Goal: Information Seeking & Learning: Learn about a topic

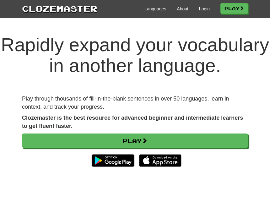
scroll to position [4, 0]
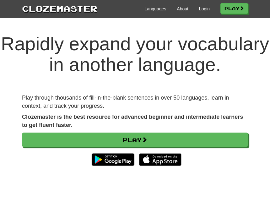
click at [196, 147] on link "Play" at bounding box center [135, 139] width 226 height 14
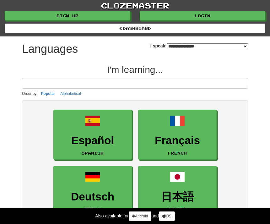
select select "*******"
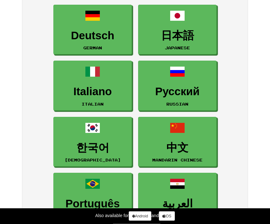
scroll to position [161, 0]
click at [202, 140] on link "中文 Mandarin Chinese" at bounding box center [177, 142] width 78 height 50
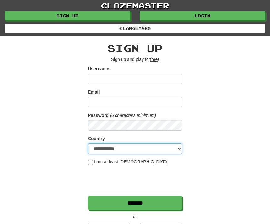
click at [169, 147] on select "**********" at bounding box center [135, 148] width 94 height 11
click at [140, 144] on select "**********" at bounding box center [135, 148] width 94 height 11
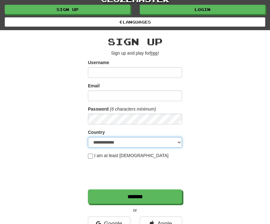
scroll to position [13, 0]
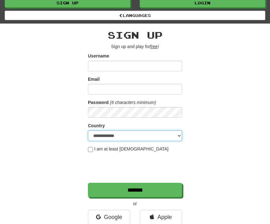
click at [171, 136] on select "**********" at bounding box center [135, 135] width 94 height 11
select select "**"
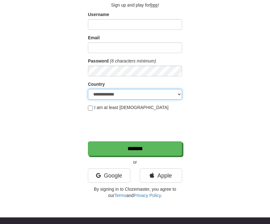
scroll to position [54, 0]
click at [170, 174] on link "Apple" at bounding box center [161, 175] width 42 height 14
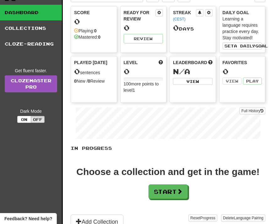
scroll to position [9, 4]
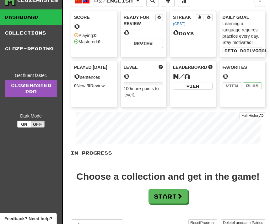
click at [169, 195] on button "Start" at bounding box center [167, 196] width 39 height 14
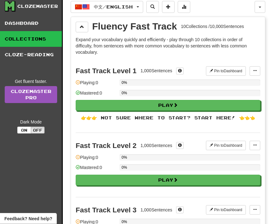
scroll to position [0, 0]
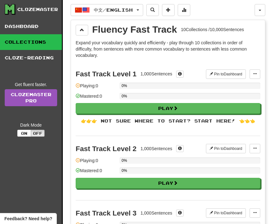
click at [228, 106] on button "Play" at bounding box center [168, 108] width 184 height 11
select select "**"
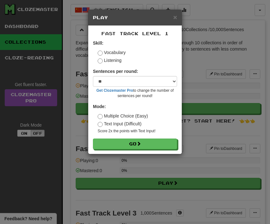
click at [132, 125] on label "Text Input (Difficult)" at bounding box center [120, 123] width 44 height 6
click at [141, 116] on label "Multiple Choice (Easy)" at bounding box center [123, 116] width 50 height 6
click at [149, 138] on button "Go" at bounding box center [135, 143] width 84 height 11
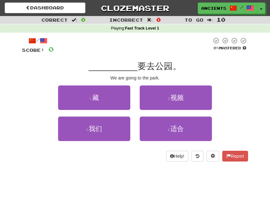
click at [107, 126] on button "3 . 我们" at bounding box center [94, 128] width 72 height 24
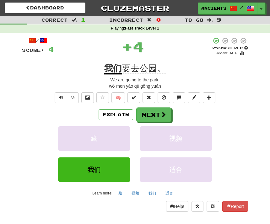
click at [151, 110] on button "Next" at bounding box center [153, 114] width 35 height 14
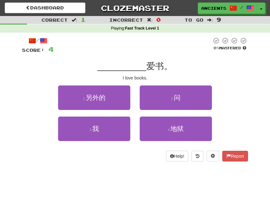
click at [107, 129] on button "3 . 我" at bounding box center [94, 128] width 72 height 24
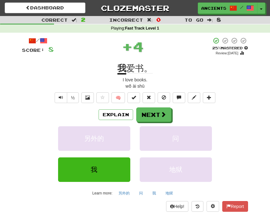
click at [155, 109] on button "Next" at bounding box center [153, 114] width 35 height 14
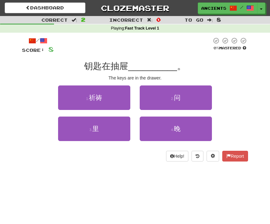
click at [102, 129] on button "3 . 里" at bounding box center [94, 128] width 72 height 24
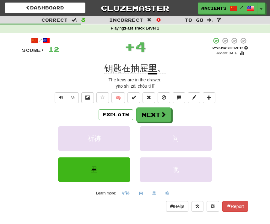
click at [153, 113] on button "Next" at bounding box center [153, 114] width 35 height 14
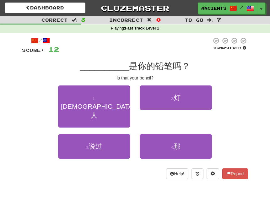
click at [162, 134] on button "4 . 那" at bounding box center [176, 146] width 72 height 24
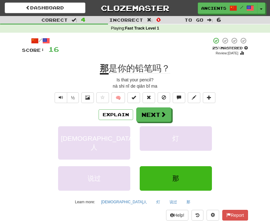
click at [150, 113] on button "Next" at bounding box center [153, 114] width 35 height 14
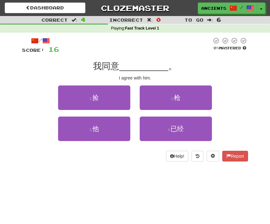
click at [101, 124] on button "3 . 他" at bounding box center [94, 128] width 72 height 24
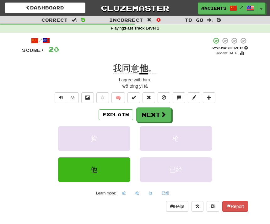
click at [156, 113] on button "Next" at bounding box center [153, 114] width 35 height 14
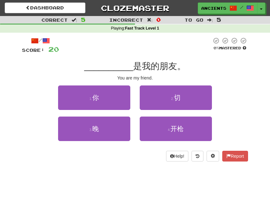
click at [108, 94] on button "1 . 你" at bounding box center [94, 97] width 72 height 24
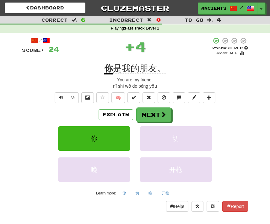
click at [153, 115] on button "Next" at bounding box center [153, 114] width 35 height 14
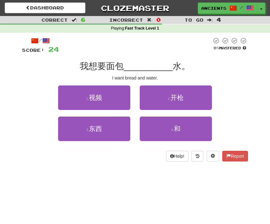
click at [234, 8] on span at bounding box center [233, 8] width 8 height 8
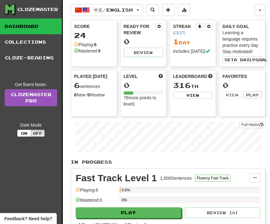
click at [133, 8] on span "中文 / English" at bounding box center [113, 9] width 39 height 5
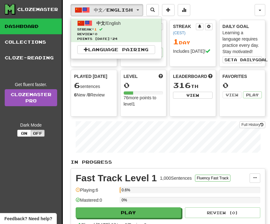
click at [211, 7] on div at bounding box center [135, 112] width 270 height 224
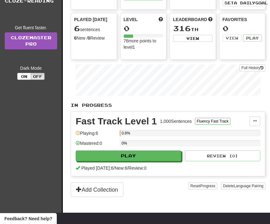
scroll to position [62, 0]
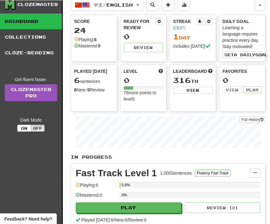
click at [25, 128] on button "On" at bounding box center [24, 127] width 14 height 7
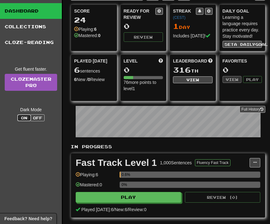
scroll to position [0, 0]
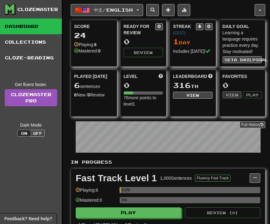
click at [170, 9] on span at bounding box center [168, 10] width 4 height 4
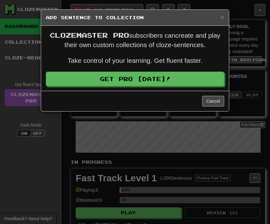
click at [219, 14] on div "× Add Sentence to Collection" at bounding box center [134, 18] width 187 height 16
click at [220, 22] on div "× Add Sentence to Collection" at bounding box center [134, 18] width 187 height 16
click at [220, 18] on span "×" at bounding box center [222, 16] width 4 height 7
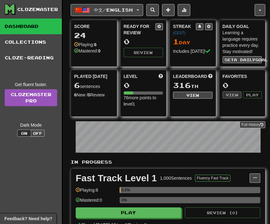
click at [190, 11] on button at bounding box center [183, 10] width 13 height 12
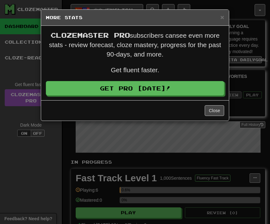
click at [223, 13] on span "×" at bounding box center [222, 16] width 4 height 7
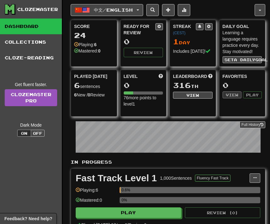
click at [80, 11] on span "button" at bounding box center [79, 10] width 8 height 8
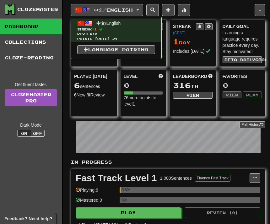
click at [88, 22] on span at bounding box center [89, 23] width 8 height 8
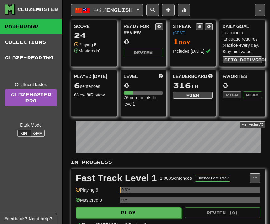
click at [264, 8] on button "button" at bounding box center [259, 10] width 11 height 12
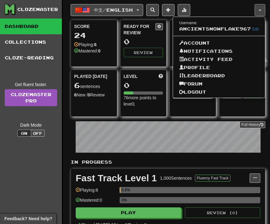
click at [230, 67] on link "Profile" at bounding box center [219, 67] width 92 height 8
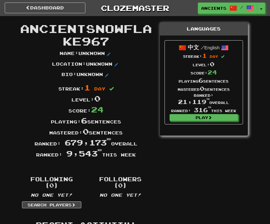
click at [195, 45] on strong "中文" at bounding box center [192, 47] width 11 height 6
click at [241, 4] on link "AncientSnowflake967 /" at bounding box center [228, 8] width 60 height 11
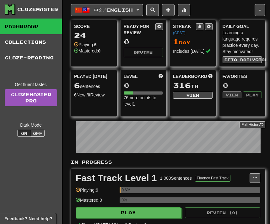
click at [260, 10] on span "button" at bounding box center [259, 10] width 3 height 1
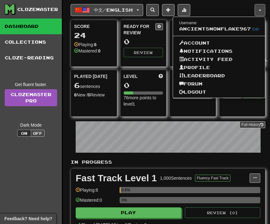
click at [228, 66] on link "Profile" at bounding box center [219, 67] width 92 height 8
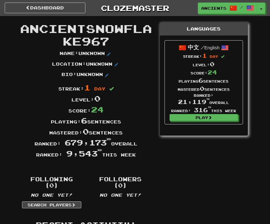
click at [264, 6] on button "Toggle Dropdown" at bounding box center [261, 8] width 8 height 11
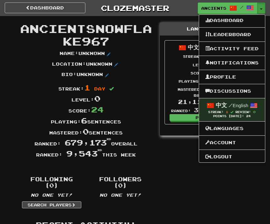
click at [245, 130] on link "Languages" at bounding box center [232, 128] width 66 height 8
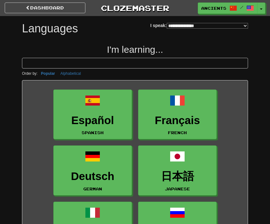
select select "*******"
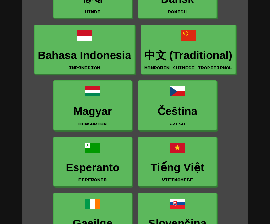
scroll to position [960, 0]
click at [217, 44] on link "中文 (Traditional) Mandarin Chinese Traditional" at bounding box center [188, 49] width 95 height 50
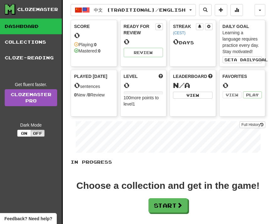
click at [177, 204] on button "Start" at bounding box center [167, 205] width 39 height 14
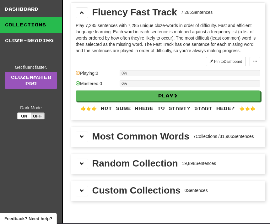
scroll to position [21, 0]
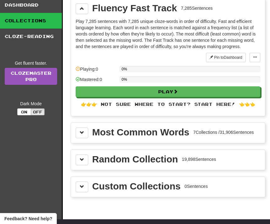
click at [185, 127] on div "Most Common Words" at bounding box center [140, 131] width 97 height 9
click at [182, 130] on div "Most Common Words" at bounding box center [140, 131] width 97 height 9
click at [87, 131] on button at bounding box center [82, 132] width 13 height 11
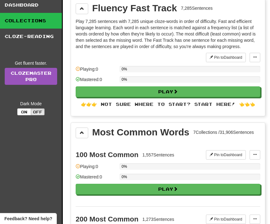
click at [145, 191] on button "Play" at bounding box center [168, 188] width 184 height 11
select select "**"
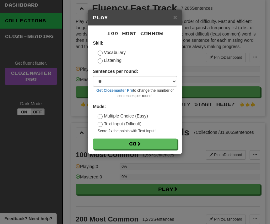
click at [133, 124] on label "Text Input (Difficult)" at bounding box center [120, 123] width 44 height 6
click at [142, 115] on label "Multiple Choice (Easy)" at bounding box center [123, 116] width 50 height 6
click at [145, 142] on button "Go" at bounding box center [135, 143] width 84 height 11
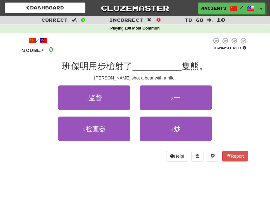
click at [119, 102] on button "1 . 监督" at bounding box center [94, 97] width 72 height 24
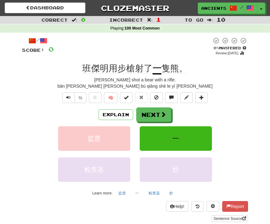
click at [149, 113] on button "Next" at bounding box center [153, 114] width 35 height 14
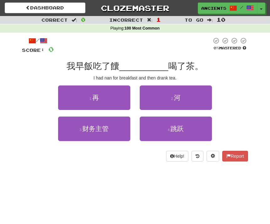
click at [73, 103] on button "1 . 再" at bounding box center [94, 97] width 72 height 24
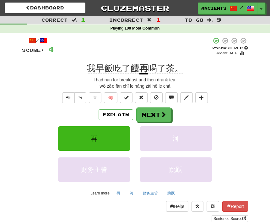
click at [172, 92] on button at bounding box center [171, 97] width 13 height 11
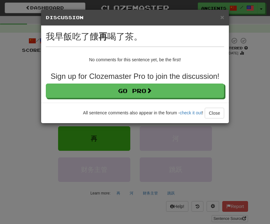
click at [223, 14] on span "×" at bounding box center [222, 16] width 4 height 7
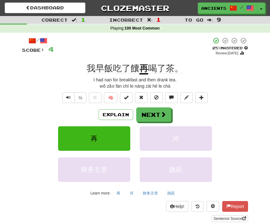
click at [69, 97] on span "Text-to-speech controls" at bounding box center [68, 97] width 4 height 4
click at [71, 96] on button "Text-to-speech controls" at bounding box center [68, 97] width 13 height 11
click at [81, 96] on button "½" at bounding box center [80, 97] width 12 height 11
click at [69, 95] on span "Text-to-speech controls" at bounding box center [68, 97] width 4 height 4
click at [66, 96] on span "Text-to-speech controls" at bounding box center [68, 97] width 4 height 4
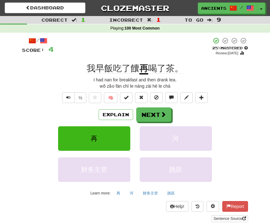
click at [66, 96] on span "Text-to-speech controls" at bounding box center [68, 97] width 4 height 4
click at [69, 95] on span "Text-to-speech controls" at bounding box center [68, 97] width 4 height 4
click at [157, 113] on button "Next" at bounding box center [153, 114] width 35 height 14
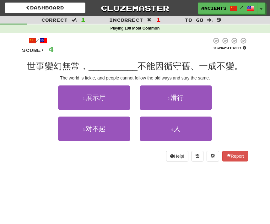
click at [148, 128] on button "4 . 人" at bounding box center [176, 128] width 72 height 24
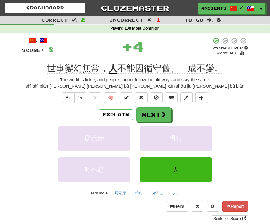
click at [106, 116] on button "Explain" at bounding box center [115, 114] width 34 height 11
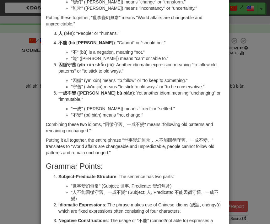
scroll to position [170, 0]
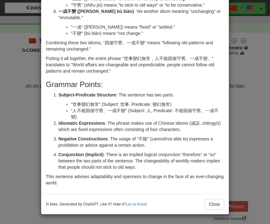
click at [236, 57] on div "× Explanation Sure, I'd be happy to explain this phrase for someone learning Ma…" at bounding box center [135, 112] width 270 height 224
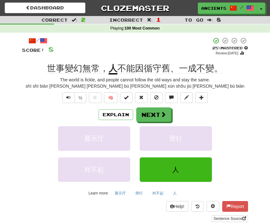
click at [235, 57] on div at bounding box center [135, 112] width 270 height 224
click at [161, 111] on span at bounding box center [163, 114] width 6 height 6
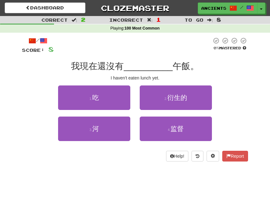
click at [115, 96] on button "1 . 吃" at bounding box center [94, 97] width 72 height 24
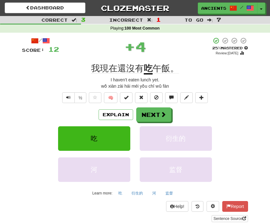
click at [122, 109] on button "Explain" at bounding box center [115, 114] width 34 height 11
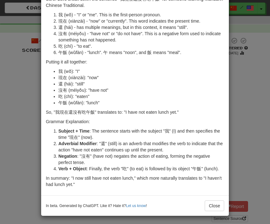
scroll to position [35, 0]
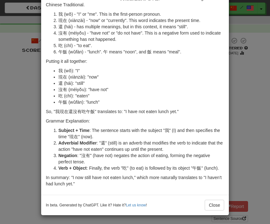
click at [214, 204] on button "Close" at bounding box center [213, 204] width 19 height 11
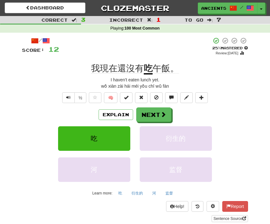
click at [165, 118] on button "Next" at bounding box center [153, 114] width 35 height 14
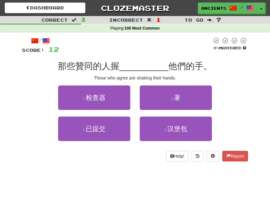
click at [81, 67] on span "那些贊同的人握" at bounding box center [88, 66] width 61 height 10
click at [189, 93] on button "2 . 著" at bounding box center [176, 97] width 72 height 24
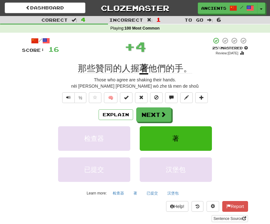
click at [118, 112] on button "Explain" at bounding box center [115, 114] width 34 height 11
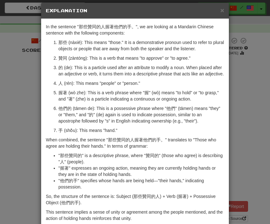
scroll to position [8, 0]
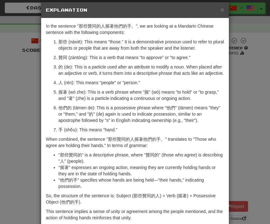
click at [235, 76] on div "× Explanation In the sentence "那些贊同的人握著他們的手。", we are looking at a Mandarin Chi…" at bounding box center [135, 112] width 270 height 224
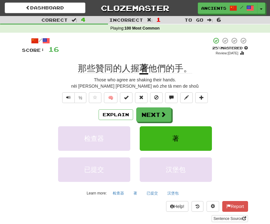
click at [160, 111] on span at bounding box center [163, 114] width 6 height 6
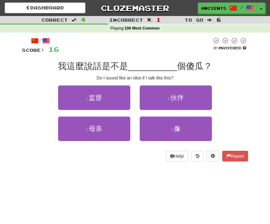
click at [189, 122] on button "4 . 像" at bounding box center [176, 128] width 72 height 24
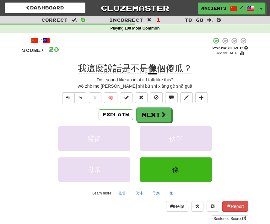
click at [119, 112] on button "Explain" at bounding box center [115, 114] width 34 height 11
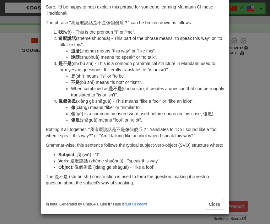
scroll to position [33, 0]
click at [241, 150] on div "× Explanation Sure, I'd be happy to help explain this phrase for someone learni…" at bounding box center [135, 112] width 270 height 224
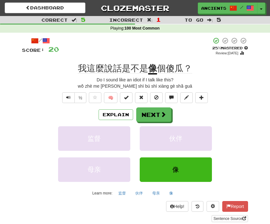
click at [150, 115] on button "Next" at bounding box center [153, 114] width 35 height 14
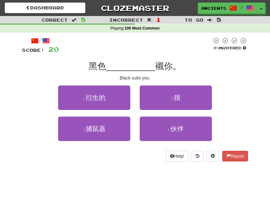
click at [175, 103] on button "2 . 很" at bounding box center [176, 97] width 72 height 24
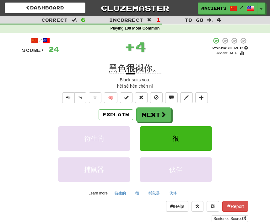
click at [123, 116] on button "Explain" at bounding box center [115, 114] width 34 height 11
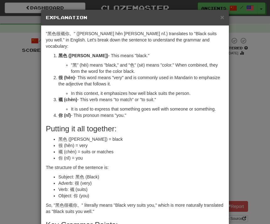
click at [211, 9] on div "× Explanation "黑色很襯你。" (Hēisè hěn chèn nǐ.) translates to "Black suits you well…" at bounding box center [135, 155] width 188 height 292
click at [220, 18] on span "×" at bounding box center [222, 16] width 4 height 7
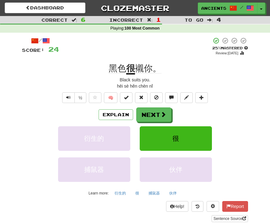
click at [63, 99] on button "Text-to-speech controls" at bounding box center [68, 97] width 13 height 11
click at [58, 97] on div "½ 🧠" at bounding box center [135, 97] width 226 height 11
click at [155, 114] on button "Next" at bounding box center [153, 114] width 35 height 14
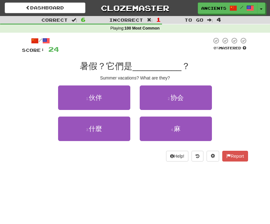
click at [97, 131] on span "什麼" at bounding box center [95, 128] width 13 height 7
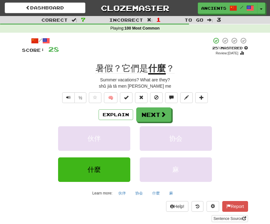
click at [154, 98] on span at bounding box center [156, 97] width 4 height 4
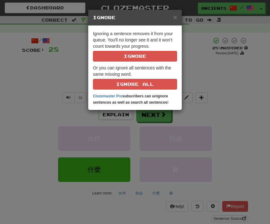
click at [173, 19] on span "×" at bounding box center [175, 16] width 4 height 7
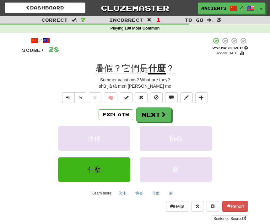
click at [171, 100] on button at bounding box center [171, 97] width 13 height 11
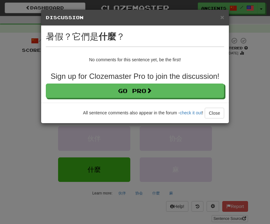
click at [216, 17] on h5 "Discussion View in the forum" at bounding box center [135, 17] width 178 height 6
click at [214, 16] on h5 "Discussion View in the forum" at bounding box center [135, 17] width 178 height 6
click at [220, 18] on span "×" at bounding box center [222, 16] width 4 height 7
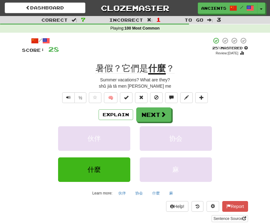
click at [106, 96] on button "🧠" at bounding box center [110, 97] width 13 height 11
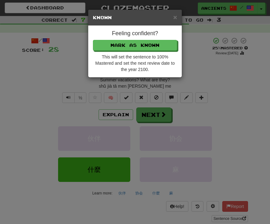
click at [167, 20] on h5 "Known" at bounding box center [135, 17] width 84 height 6
click at [168, 21] on div "× Known" at bounding box center [134, 18] width 93 height 16
click at [169, 16] on h5 "Known" at bounding box center [135, 17] width 84 height 6
click at [170, 15] on h5 "Known" at bounding box center [135, 17] width 84 height 6
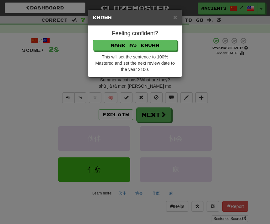
click at [176, 16] on span "×" at bounding box center [175, 16] width 4 height 7
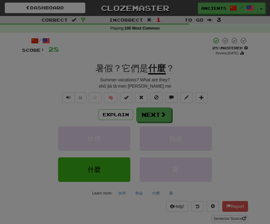
click at [177, 17] on div at bounding box center [135, 112] width 270 height 224
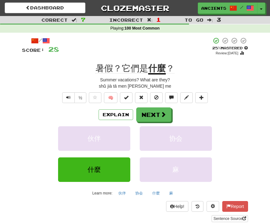
click at [151, 63] on u "什麼" at bounding box center [157, 68] width 18 height 11
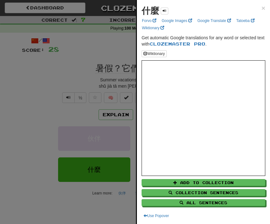
click at [161, 10] on button at bounding box center [165, 11] width 8 height 7
click at [162, 10] on button at bounding box center [165, 11] width 8 height 7
click at [105, 45] on div at bounding box center [135, 112] width 270 height 224
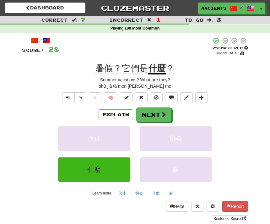
click at [140, 116] on button "Next" at bounding box center [153, 114] width 35 height 14
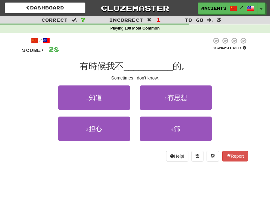
click at [70, 92] on button "1 . 知道" at bounding box center [94, 97] width 72 height 24
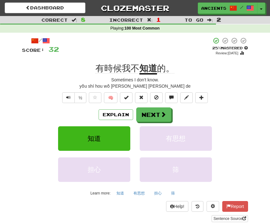
click at [151, 116] on button "Next" at bounding box center [153, 114] width 35 height 14
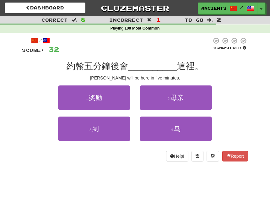
click at [106, 122] on button "3 . 到" at bounding box center [94, 128] width 72 height 24
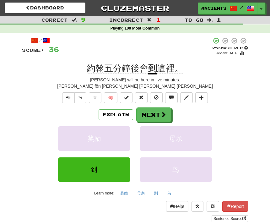
click at [160, 118] on button "Next" at bounding box center [153, 114] width 35 height 14
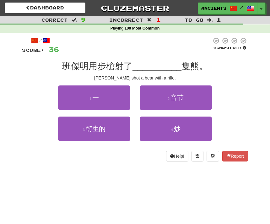
click at [97, 99] on span "一" at bounding box center [95, 97] width 7 height 7
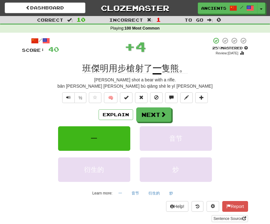
click at [157, 118] on button "Next" at bounding box center [153, 114] width 35 height 14
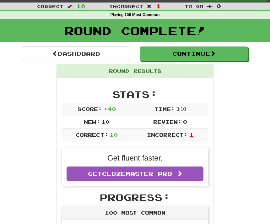
scroll to position [0, 0]
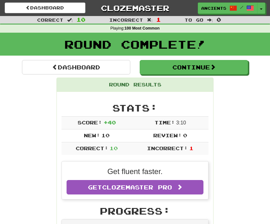
click at [59, 69] on link "Dashboard" at bounding box center [76, 67] width 108 height 14
click at [52, 64] on span at bounding box center [55, 67] width 6 height 6
